Goal: Navigation & Orientation: Find specific page/section

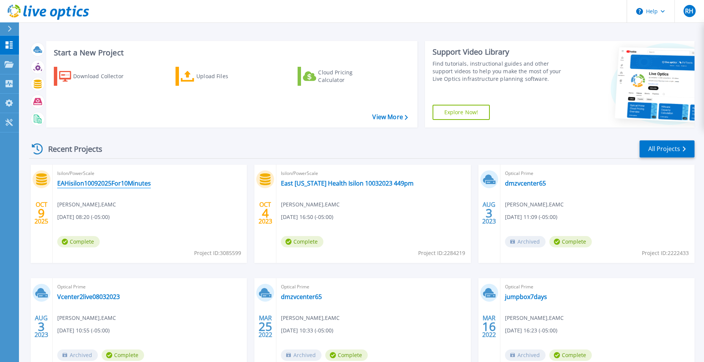
click at [118, 182] on link "EAHisilon10092025For10Minutes" at bounding box center [104, 183] width 94 height 8
